Goal: Check status

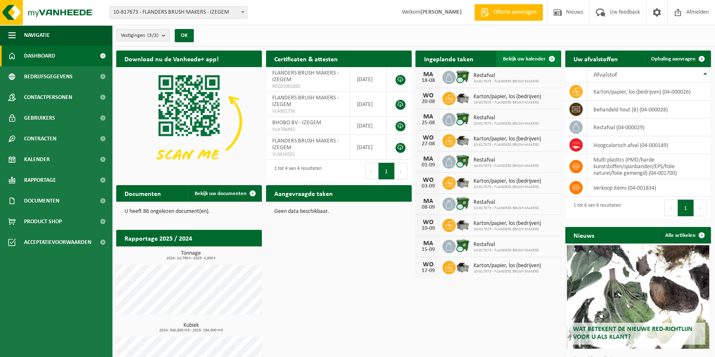
click at [521, 57] on span "Bekijk uw kalender" at bounding box center [524, 58] width 43 height 5
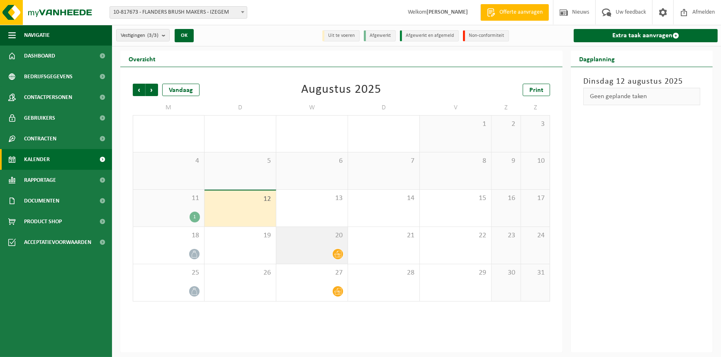
click at [309, 249] on div at bounding box center [311, 254] width 63 height 11
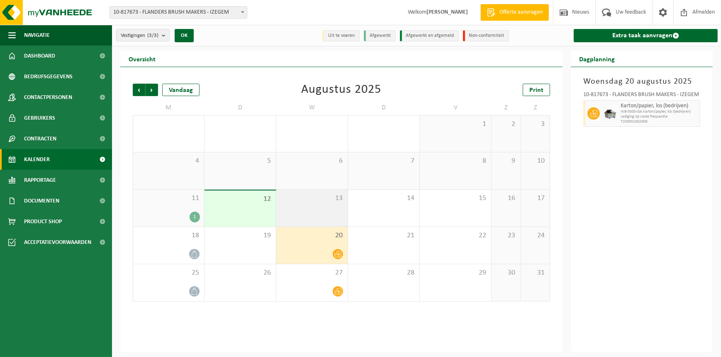
click at [301, 212] on div "13" at bounding box center [311, 208] width 71 height 37
